Goal: Go to known website: Go to known website

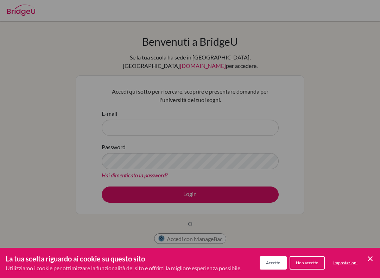
click at [144, 121] on div "Preferenze sui cookie" at bounding box center [190, 139] width 380 height 278
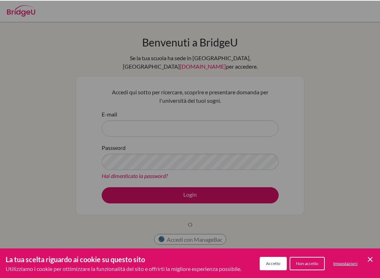
click at [176, 110] on div "Preferenze sui cookie" at bounding box center [190, 139] width 380 height 278
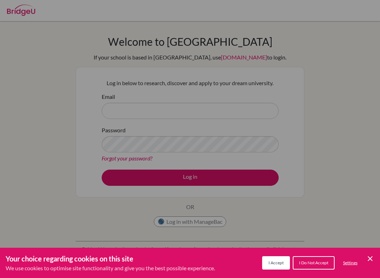
click at [253, 114] on div "Cookie Preferences" at bounding box center [190, 139] width 380 height 278
click at [248, 110] on div "Cookie Preferences" at bounding box center [190, 139] width 380 height 278
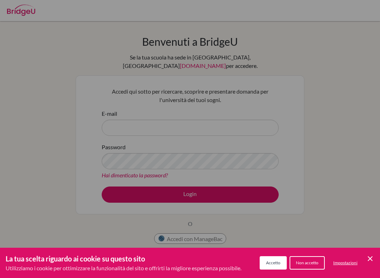
click at [251, 123] on div "Preferenze sui cookie" at bounding box center [190, 139] width 380 height 278
click at [257, 122] on div "Preferenze sui cookie" at bounding box center [190, 139] width 380 height 278
click at [199, 186] on div "Preferenze sui cookie" at bounding box center [190, 139] width 380 height 278
click at [244, 119] on div "Preferenze sui cookie" at bounding box center [190, 139] width 380 height 278
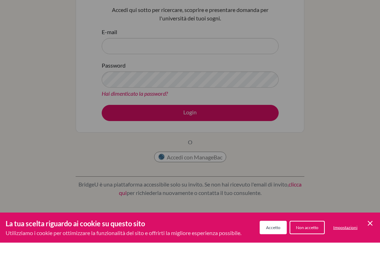
scroll to position [53, 0]
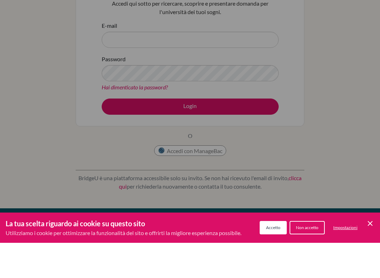
click at [220, 143] on div "Preferenze sui cookie" at bounding box center [190, 139] width 380 height 278
click at [271, 256] on button "Accetto" at bounding box center [272, 262] width 27 height 13
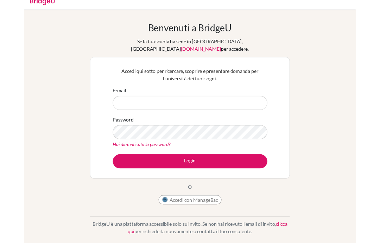
scroll to position [0, 0]
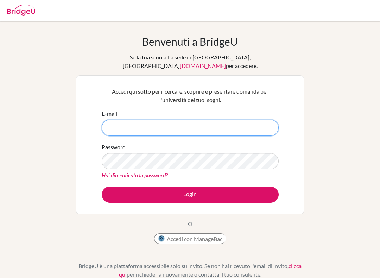
click at [227, 120] on input "E-mail" at bounding box center [190, 128] width 177 height 16
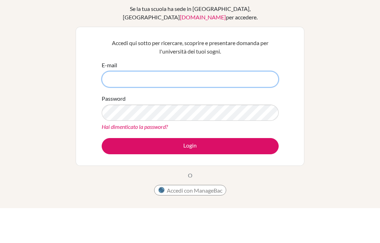
scroll to position [16, 0]
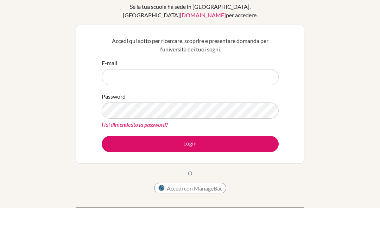
click at [207, 219] on font "Accedi con ManageBac" at bounding box center [195, 222] width 56 height 7
